Goal: Transaction & Acquisition: Purchase product/service

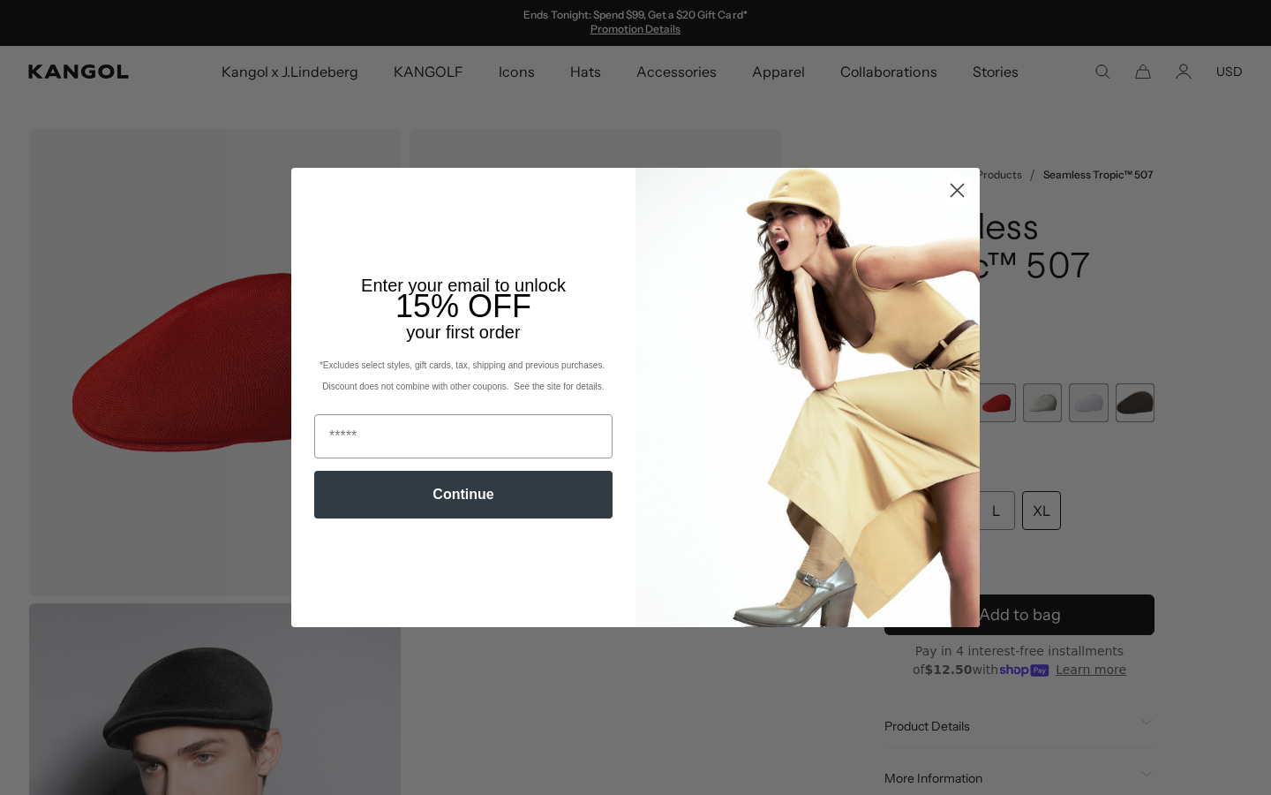
click at [944, 192] on circle "Close dialog" at bounding box center [957, 190] width 29 height 29
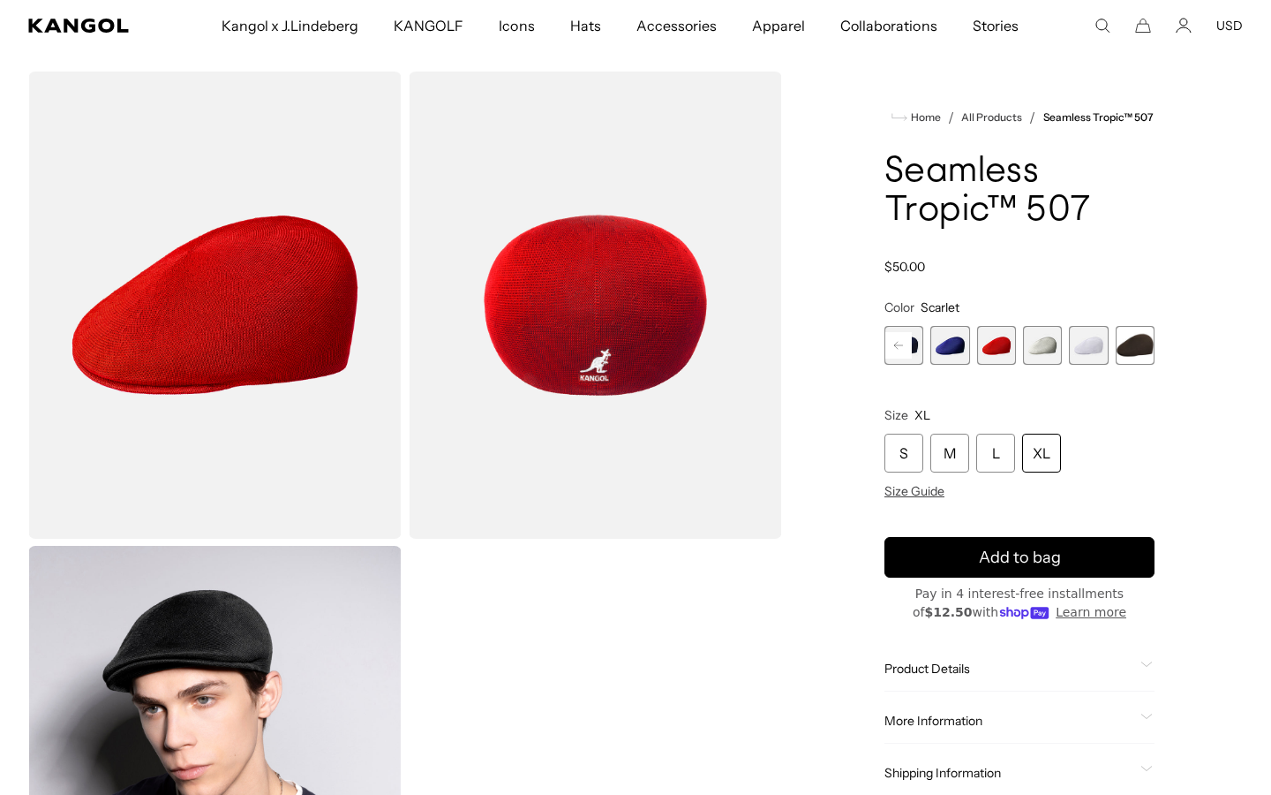
scroll to position [64, 0]
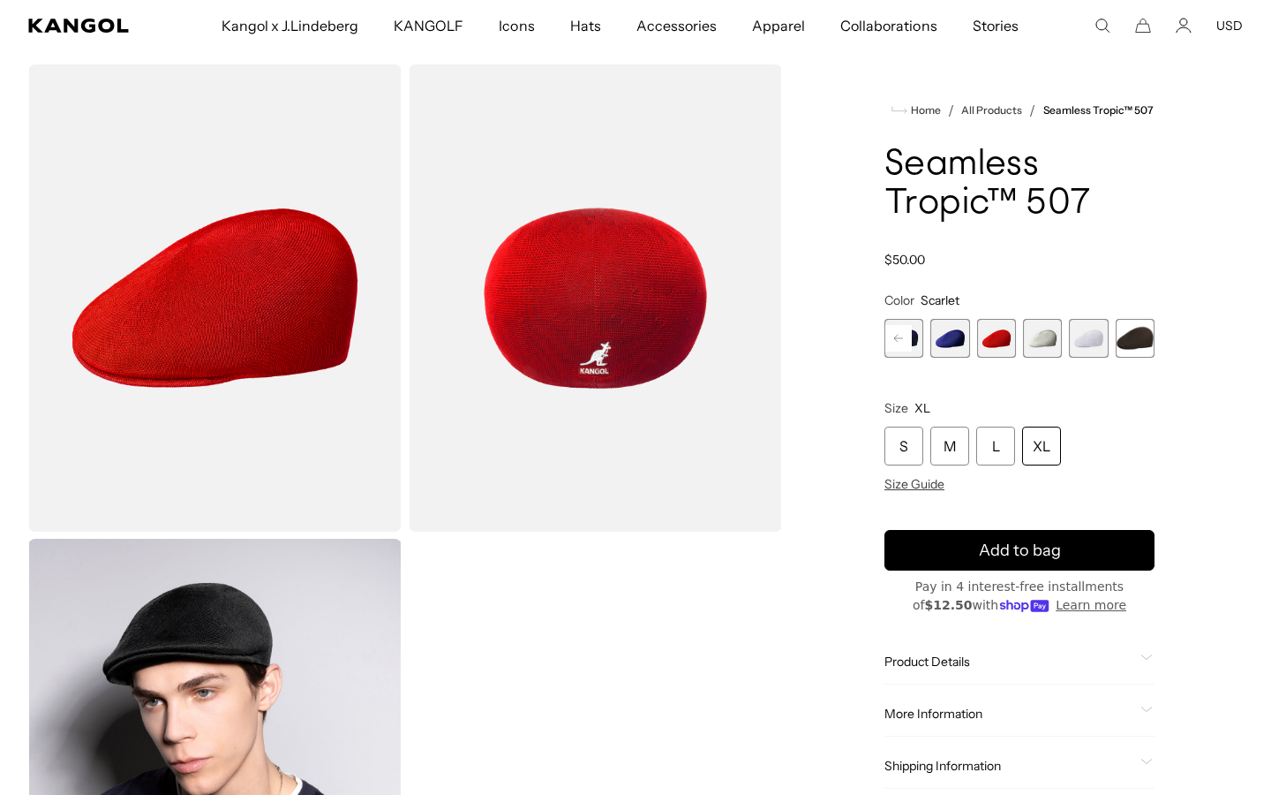
click at [986, 349] on span "9 of 12" at bounding box center [996, 338] width 39 height 39
click at [1058, 329] on span "10 of 12" at bounding box center [1042, 338] width 39 height 39
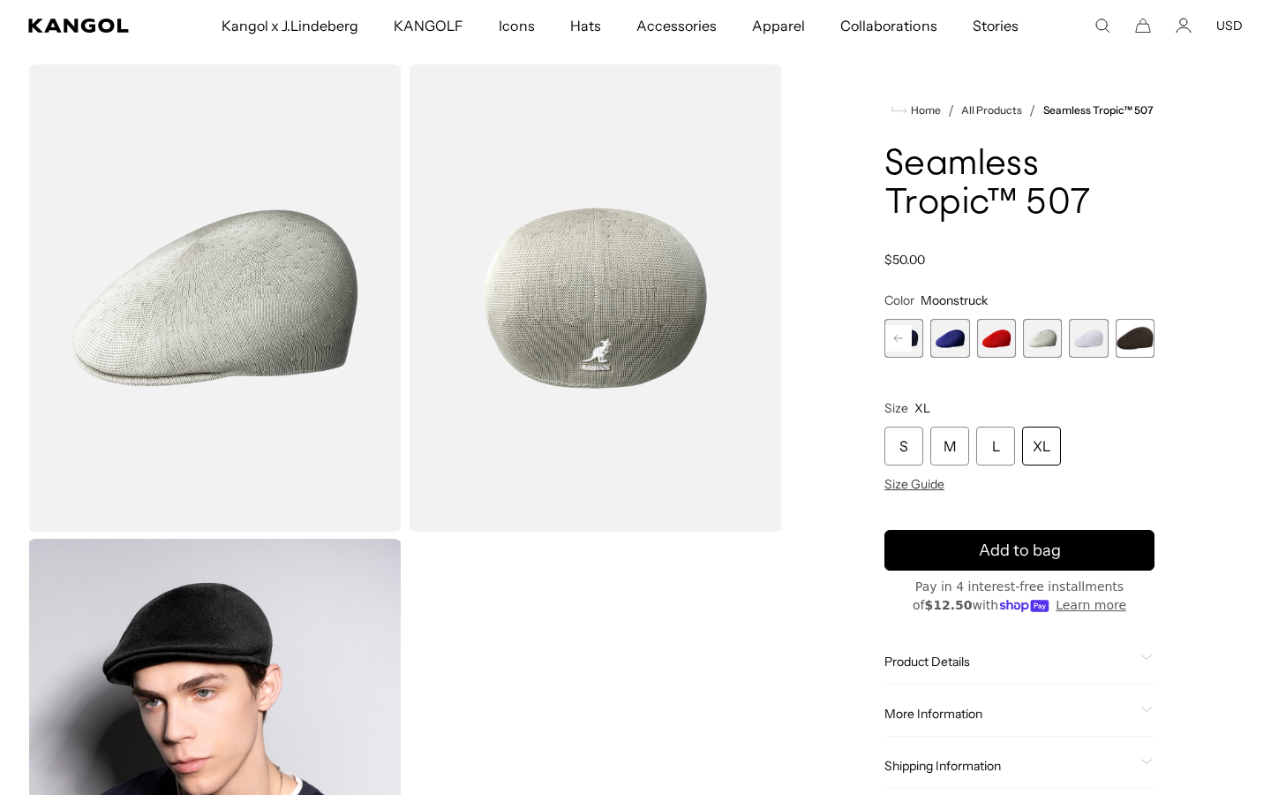
click at [1075, 332] on span "11 of 12" at bounding box center [1088, 338] width 39 height 39
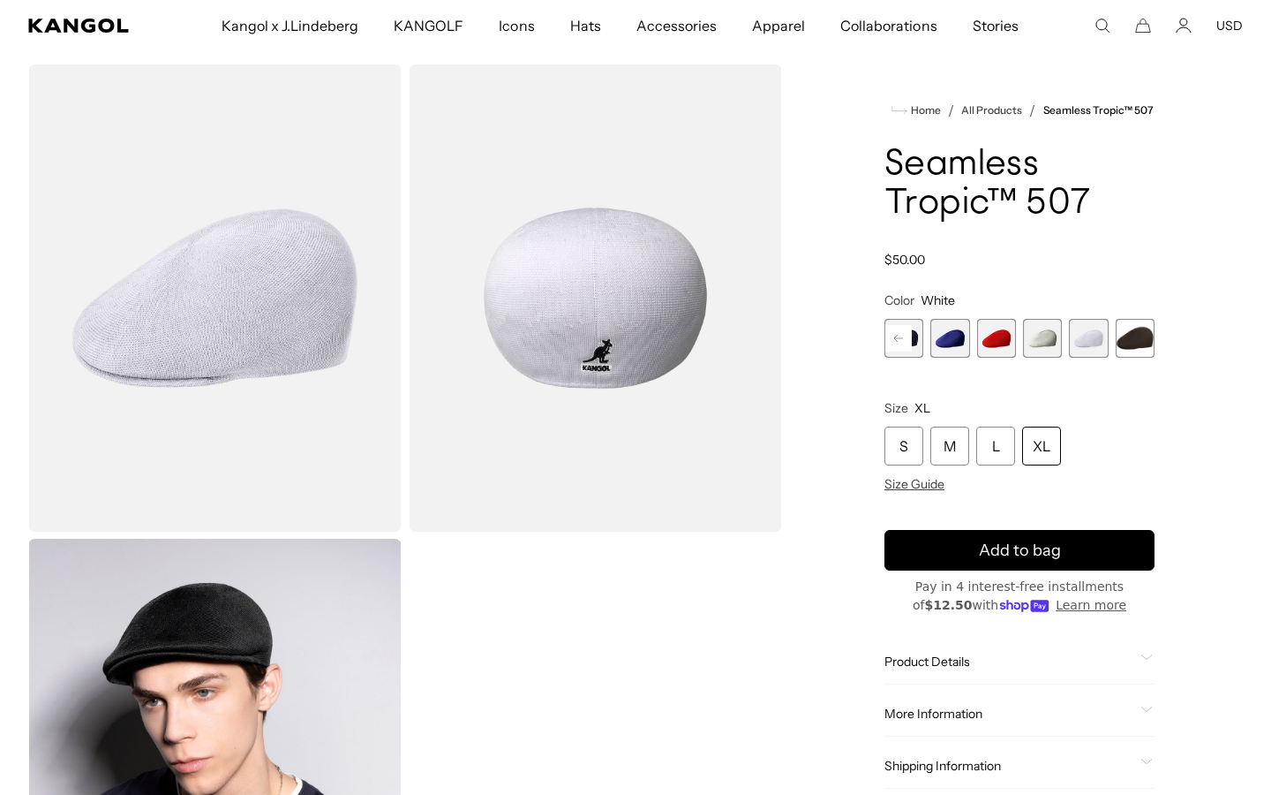
click at [1147, 348] on span "12 of 12" at bounding box center [1135, 338] width 39 height 39
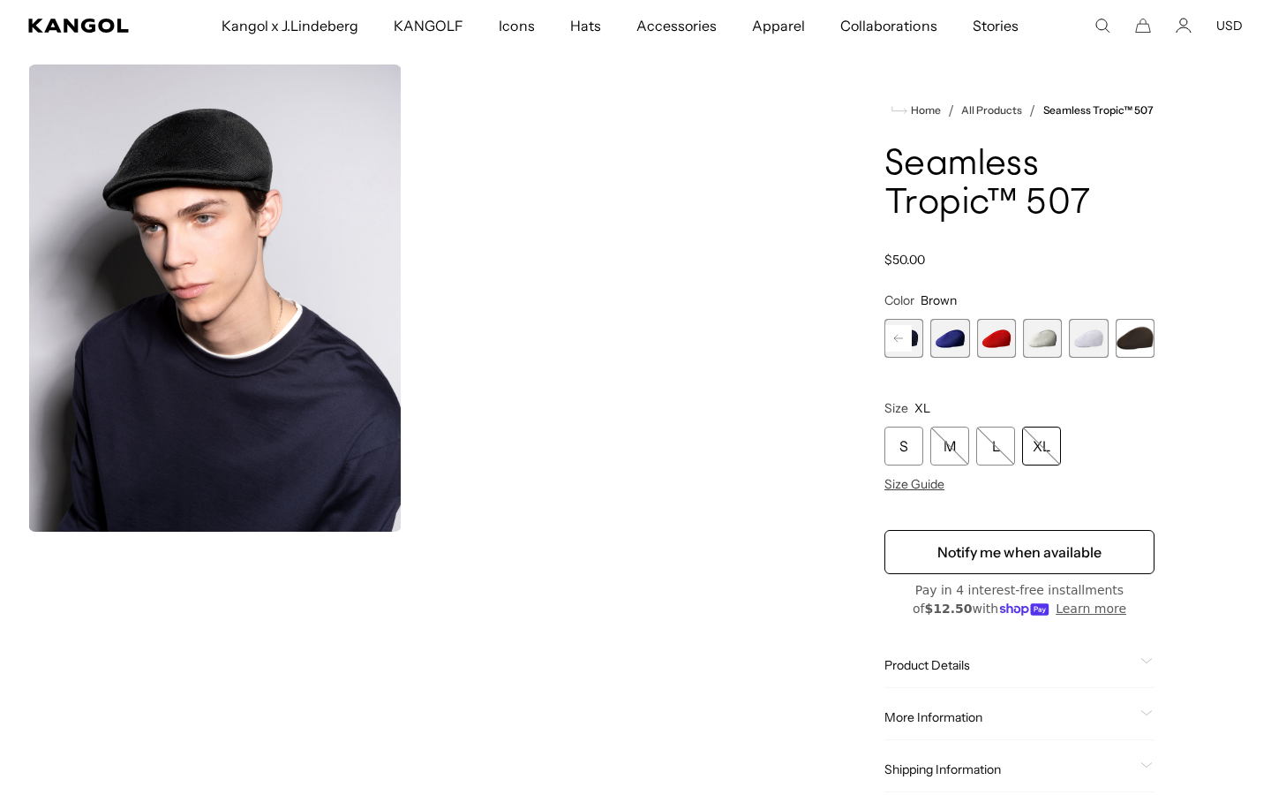
scroll to position [0, 364]
click at [896, 332] on rect at bounding box center [898, 338] width 26 height 26
click at [896, 332] on span "1 of 12" at bounding box center [904, 338] width 39 height 39
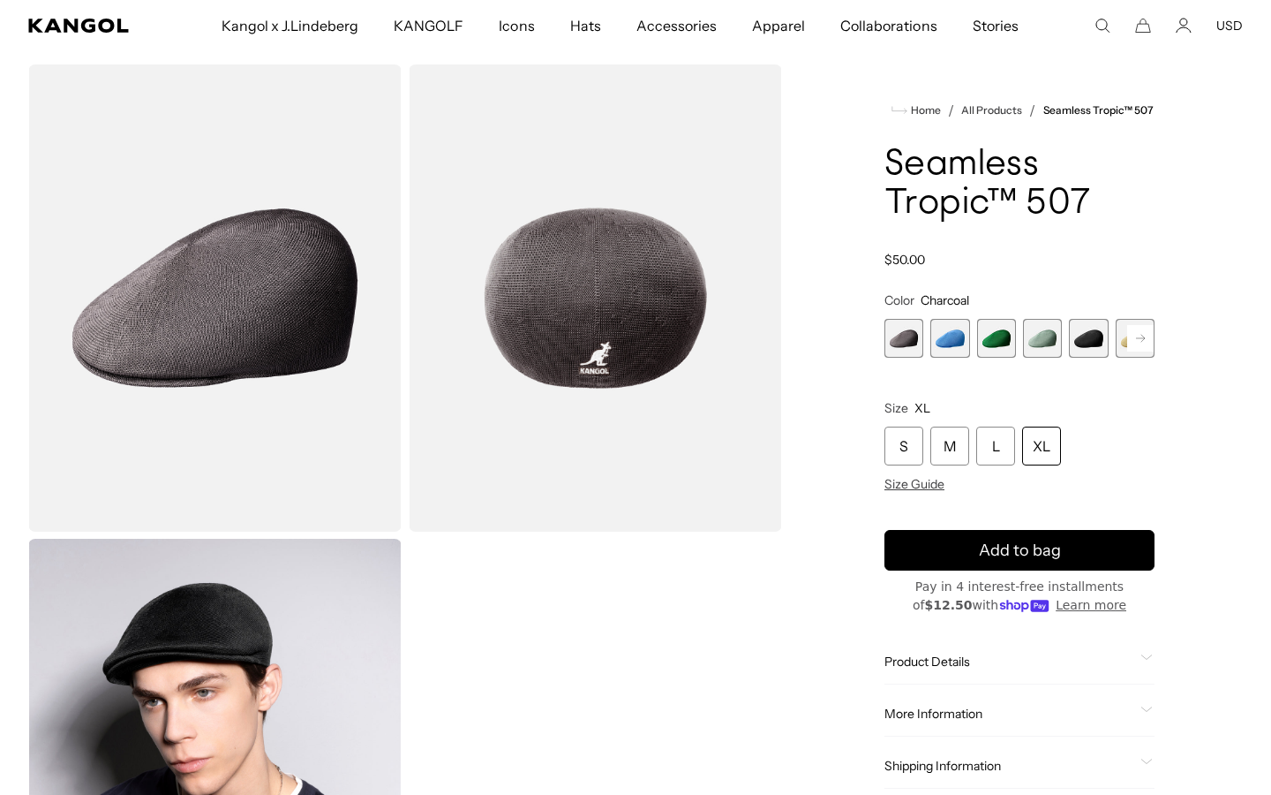
click at [950, 337] on span "2 of 12" at bounding box center [949, 338] width 39 height 39
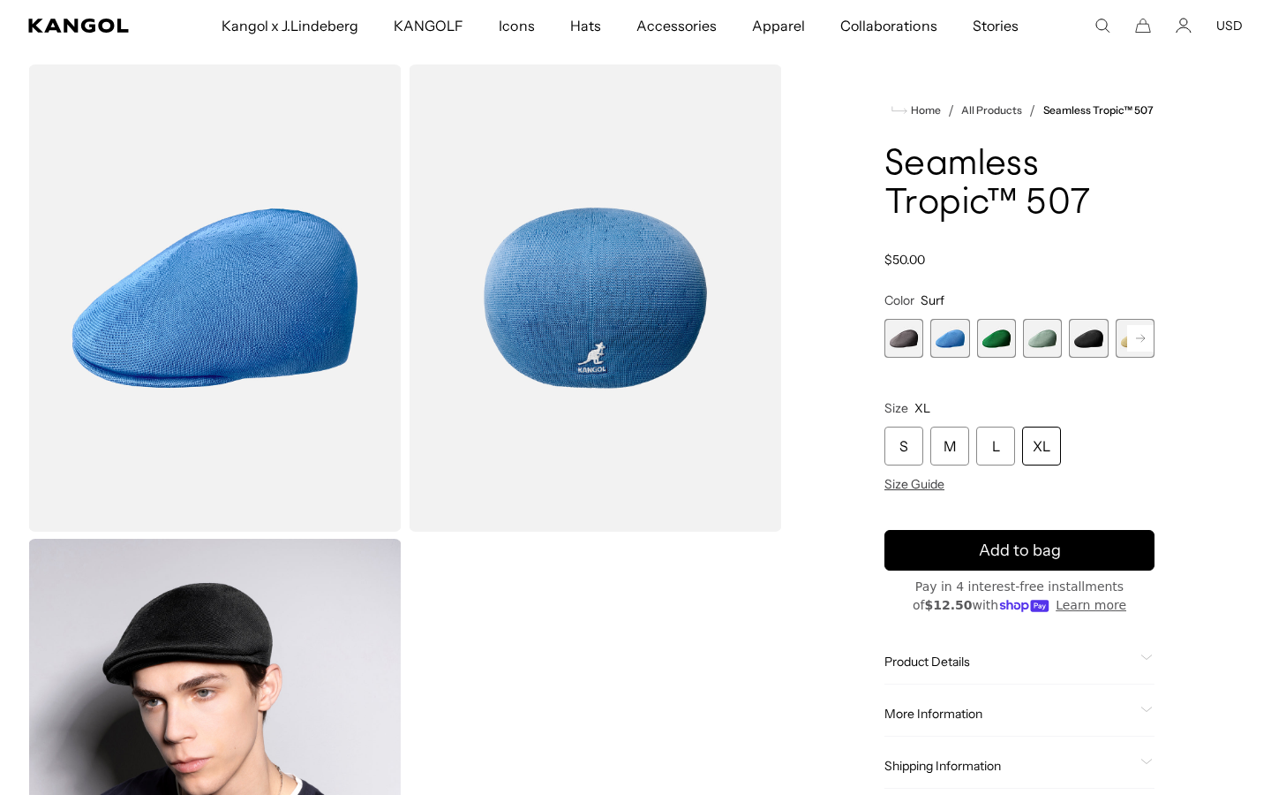
click at [983, 337] on span "3 of 12" at bounding box center [996, 338] width 39 height 39
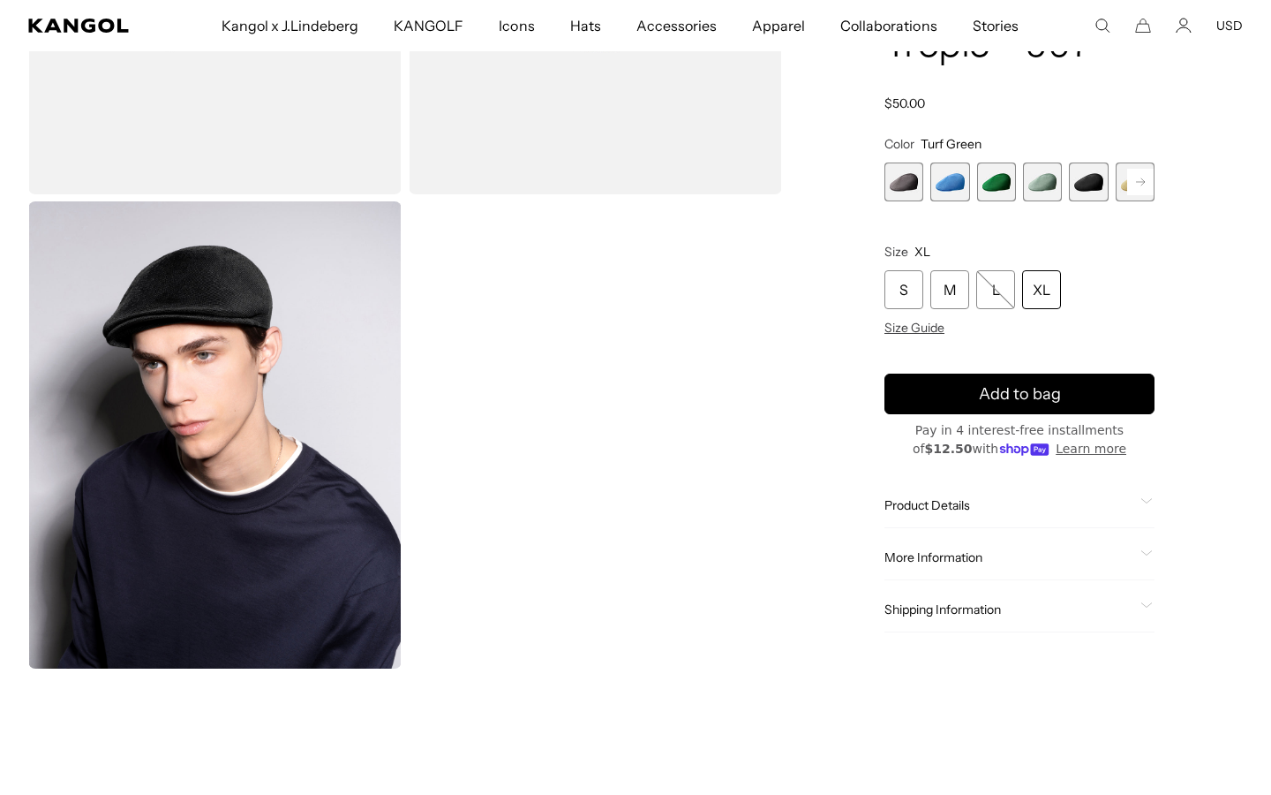
scroll to position [396, 0]
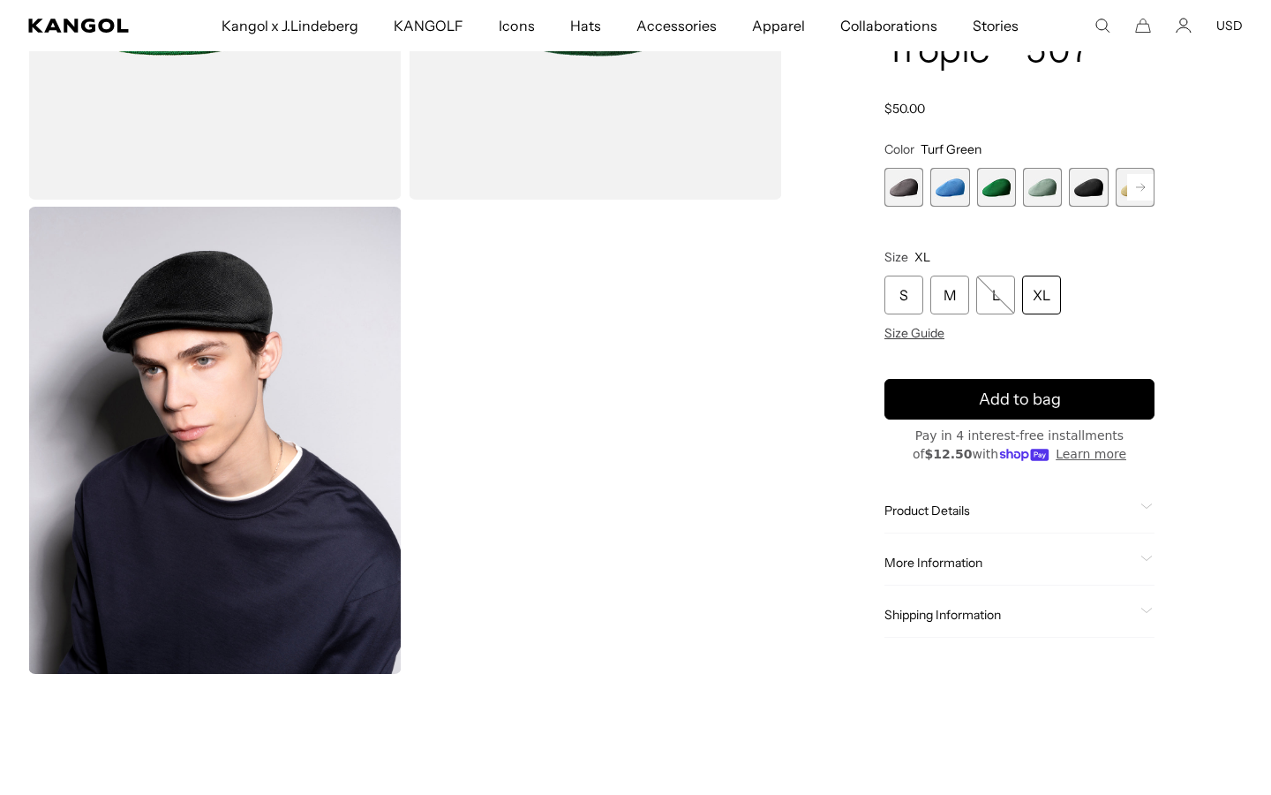
click at [1067, 192] on div "Charcoal Variant sold out or unavailable Surf Variant sold out or unavailable T…" at bounding box center [1020, 187] width 270 height 39
click at [1036, 181] on span "4 of 12" at bounding box center [1042, 187] width 39 height 39
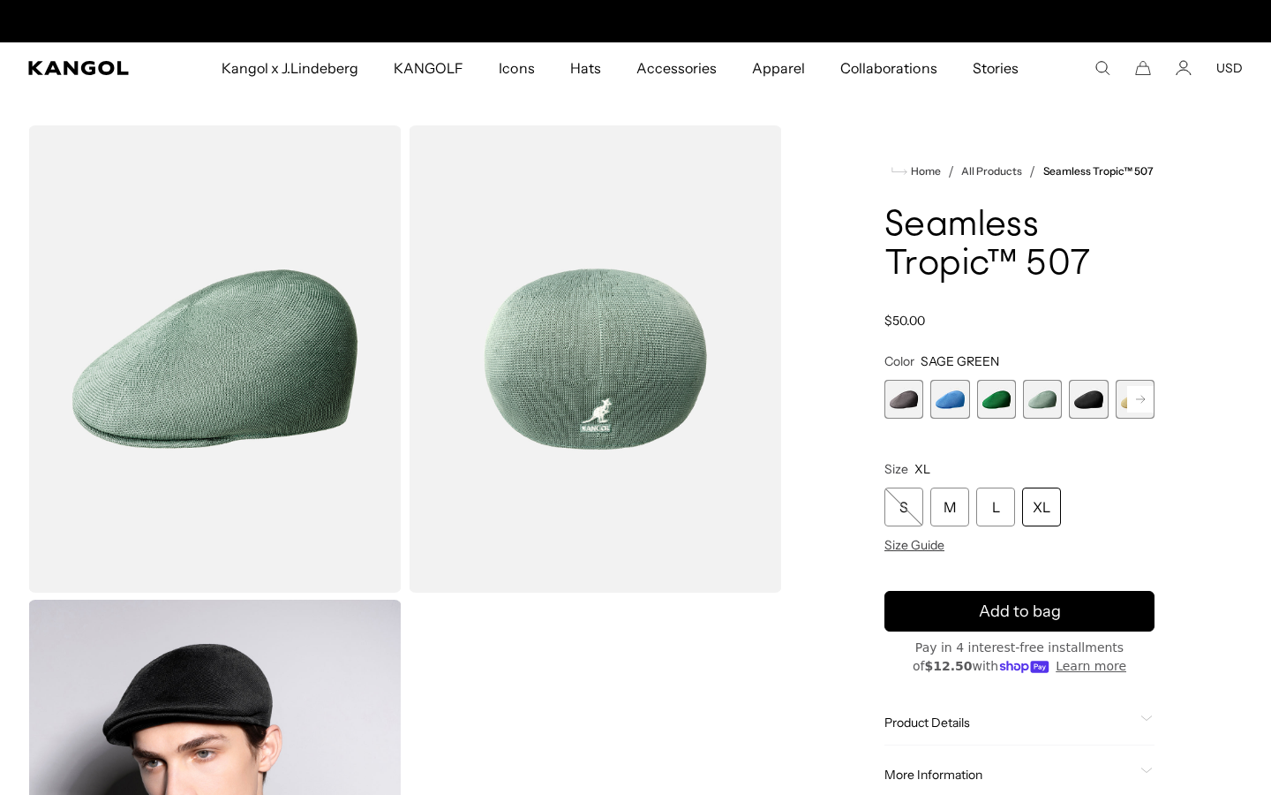
scroll to position [0, 364]
click at [1026, 407] on span "4 of 12" at bounding box center [1042, 399] width 39 height 39
